Goal: Check status

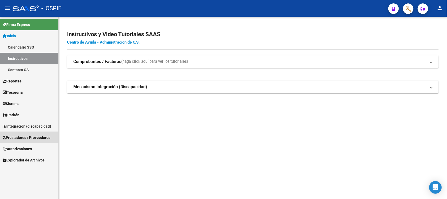
click at [47, 138] on span "Prestadores / Proveedores" at bounding box center [27, 137] width 48 height 6
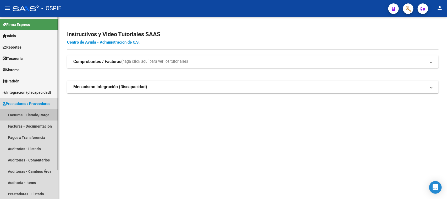
click at [48, 114] on link "Facturas - Listado/Carga" at bounding box center [29, 114] width 58 height 11
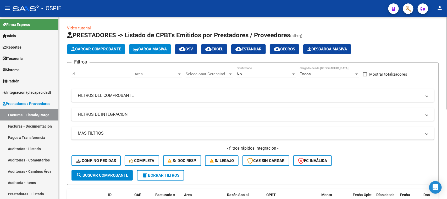
click at [294, 73] on div at bounding box center [293, 73] width 3 height 1
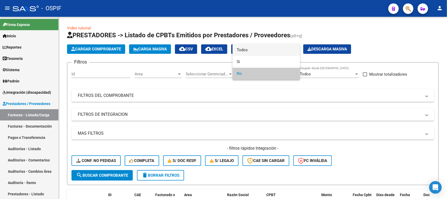
click at [244, 51] on span "Todos" at bounding box center [266, 50] width 59 height 12
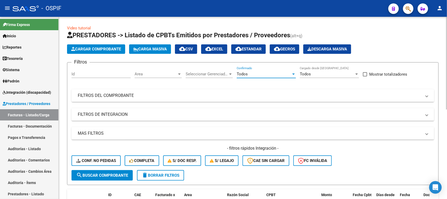
click at [144, 94] on mat-panel-title "FILTROS DEL COMPROBANTE" at bounding box center [250, 95] width 344 height 6
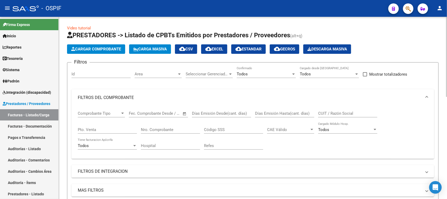
click at [180, 128] on input "Nro. Comprobante" at bounding box center [170, 129] width 59 height 5
type input "167"
click at [263, 173] on mat-panel-title "FILTROS DE INTEGRACION" at bounding box center [250, 171] width 344 height 6
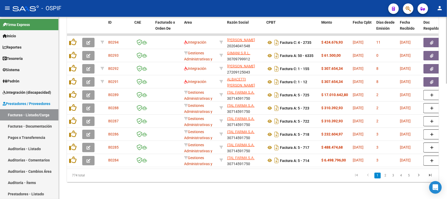
scroll to position [232, 0]
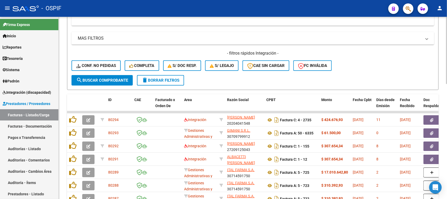
click at [431, 156] on div "Video tutorial PRESTADORES -> Listado de CPBTs Emitidos por Prestadores / Prove…" at bounding box center [254, 30] width 390 height 491
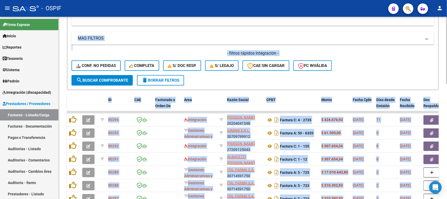
drag, startPoint x: 445, startPoint y: 47, endPoint x: 447, endPoint y: 60, distance: 13.0
click at [447, 60] on div "Video tutorial PRESTADORES -> Listado de CPBTs Emitidos por Prestadores / Prove…" at bounding box center [254, 30] width 390 height 491
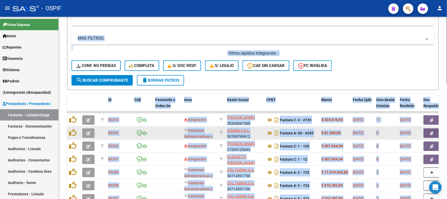
click at [173, 136] on datatable-body-cell at bounding box center [167, 132] width 29 height 13
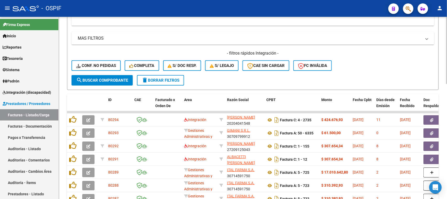
scroll to position [50, 0]
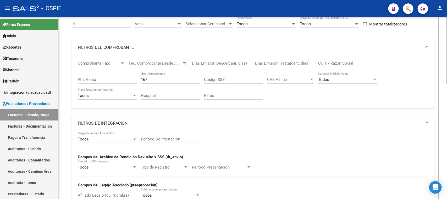
click at [447, 90] on div at bounding box center [446, 108] width 1 height 182
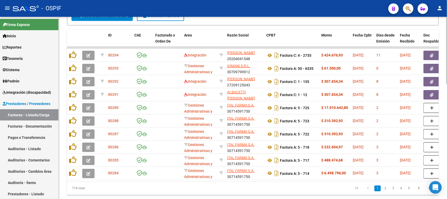
scroll to position [312, 0]
